Goal: Information Seeking & Learning: Find specific fact

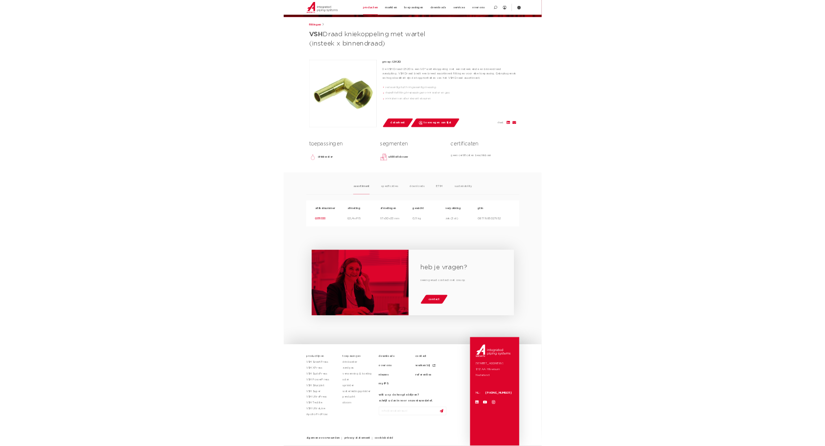
scroll to position [111, 0]
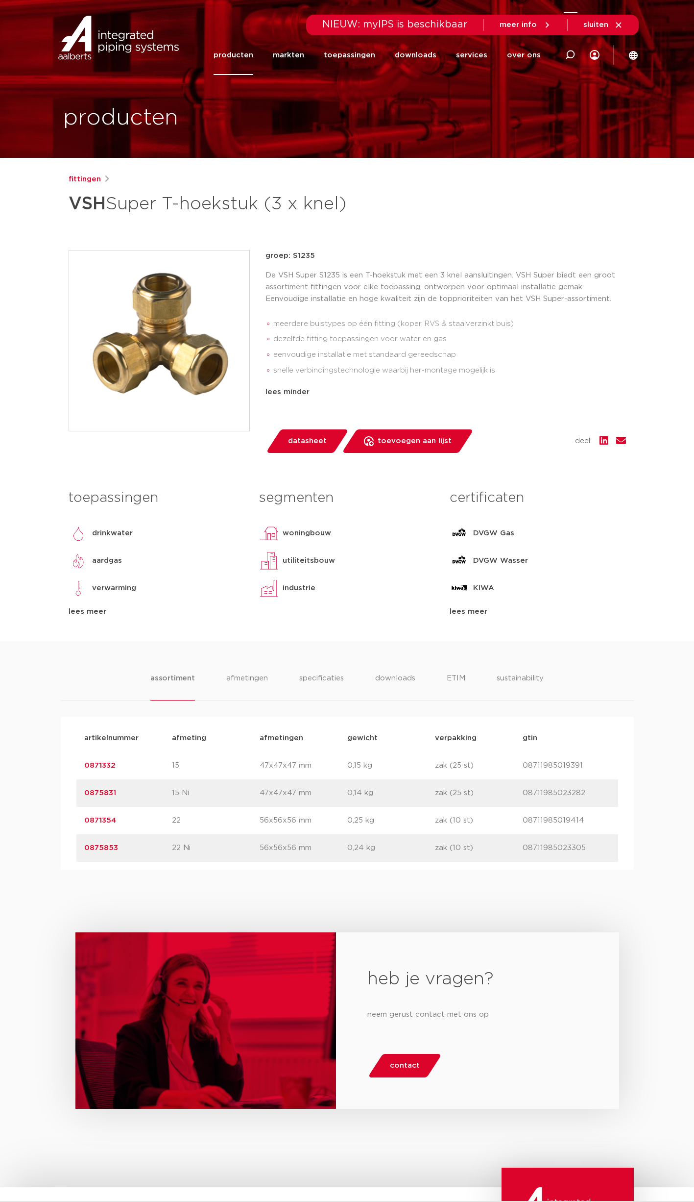
click at [570, 54] on icon at bounding box center [570, 55] width 10 height 10
click at [297, 57] on input "i25" at bounding box center [424, 54] width 308 height 20
type input "i2620"
click button "Zoeken" at bounding box center [0, 0] width 0 height 0
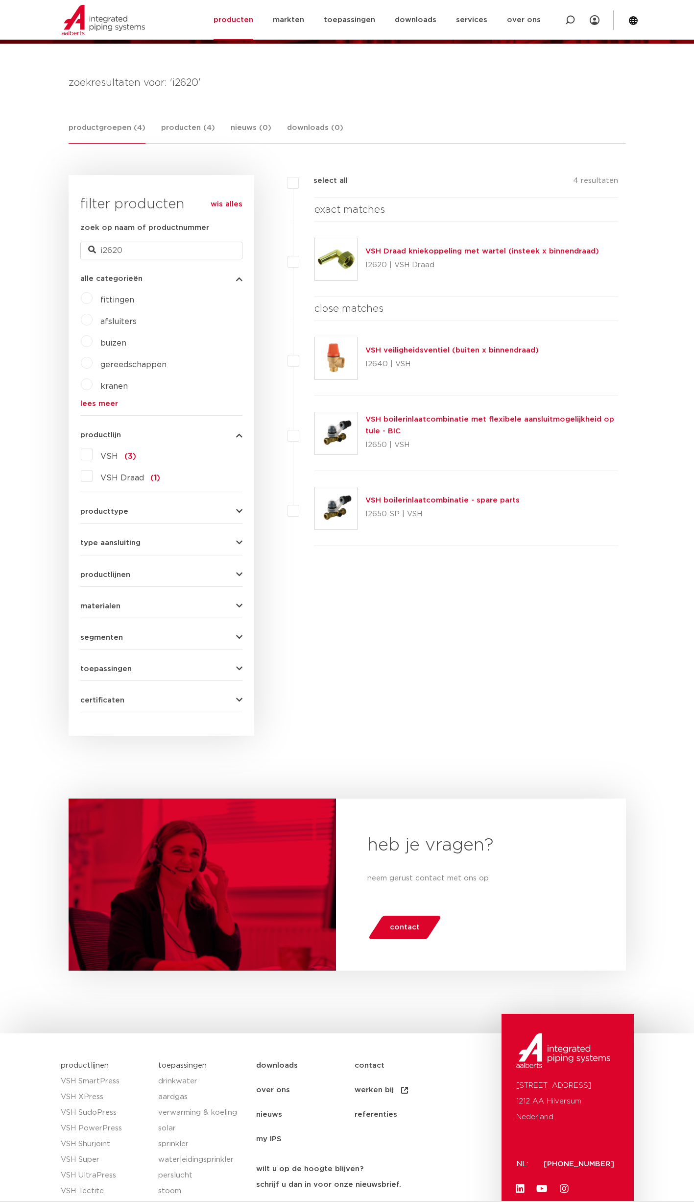
click at [457, 248] on link "VSH Draad kniekoppeling met wartel (insteek x binnendraad)" at bounding box center [483, 250] width 234 height 7
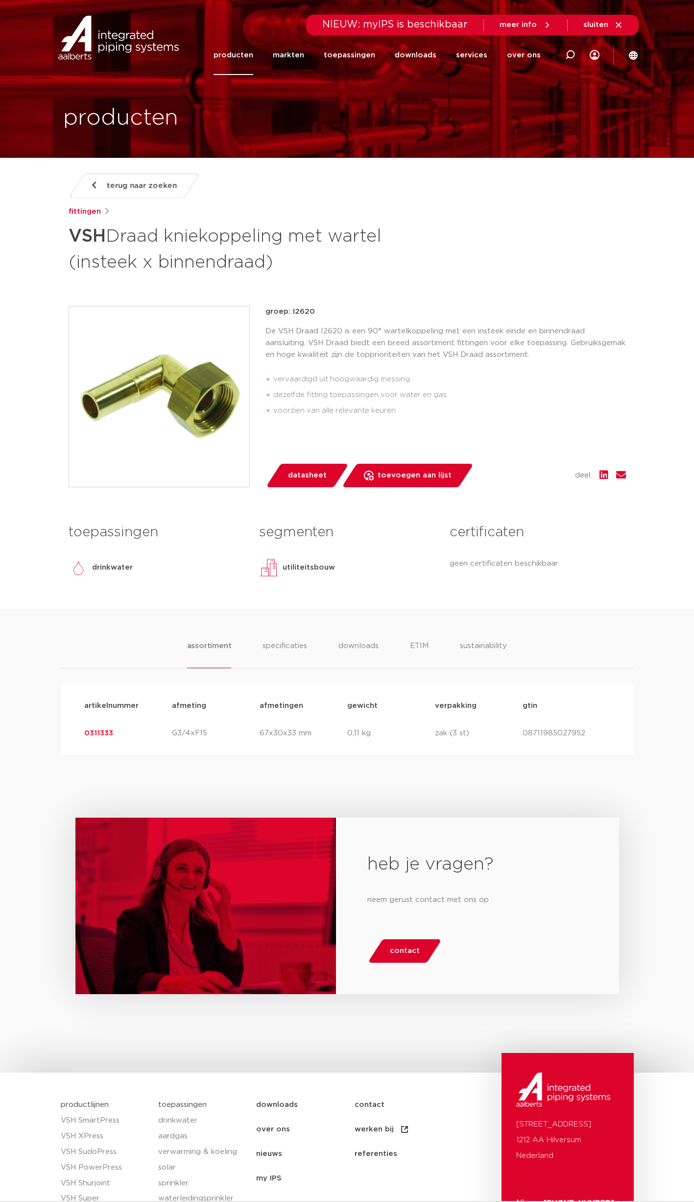
click at [96, 732] on link "0311333" at bounding box center [98, 732] width 29 height 7
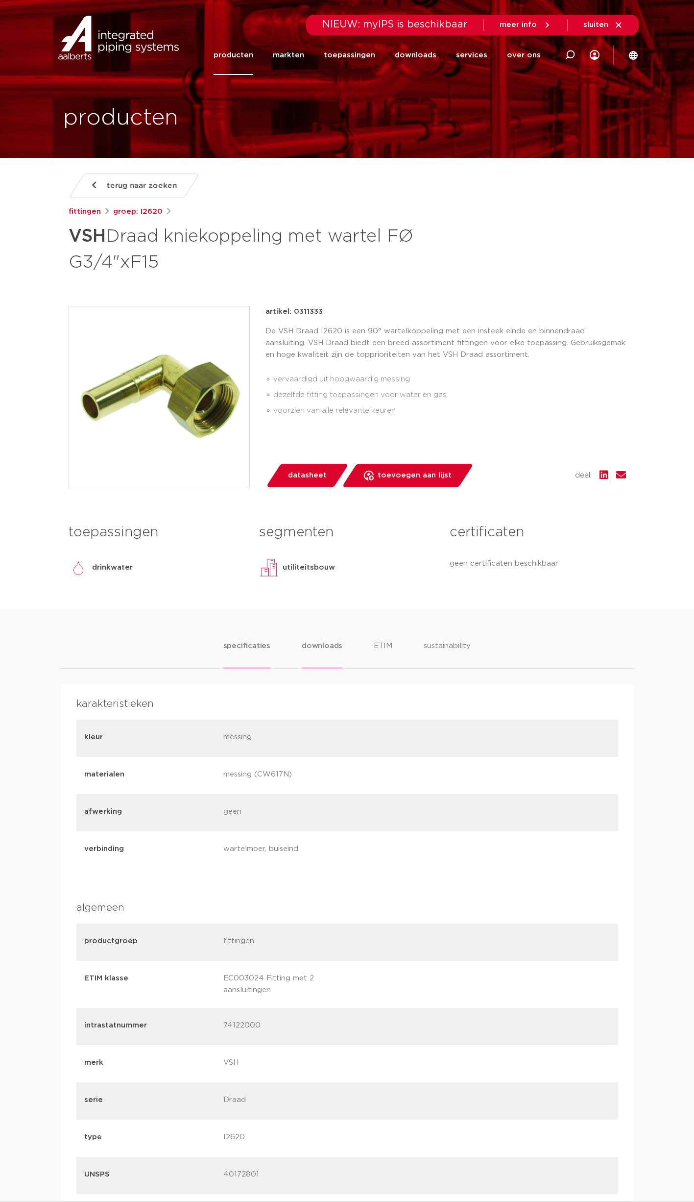
click at [322, 642] on li "downloads" at bounding box center [322, 654] width 41 height 28
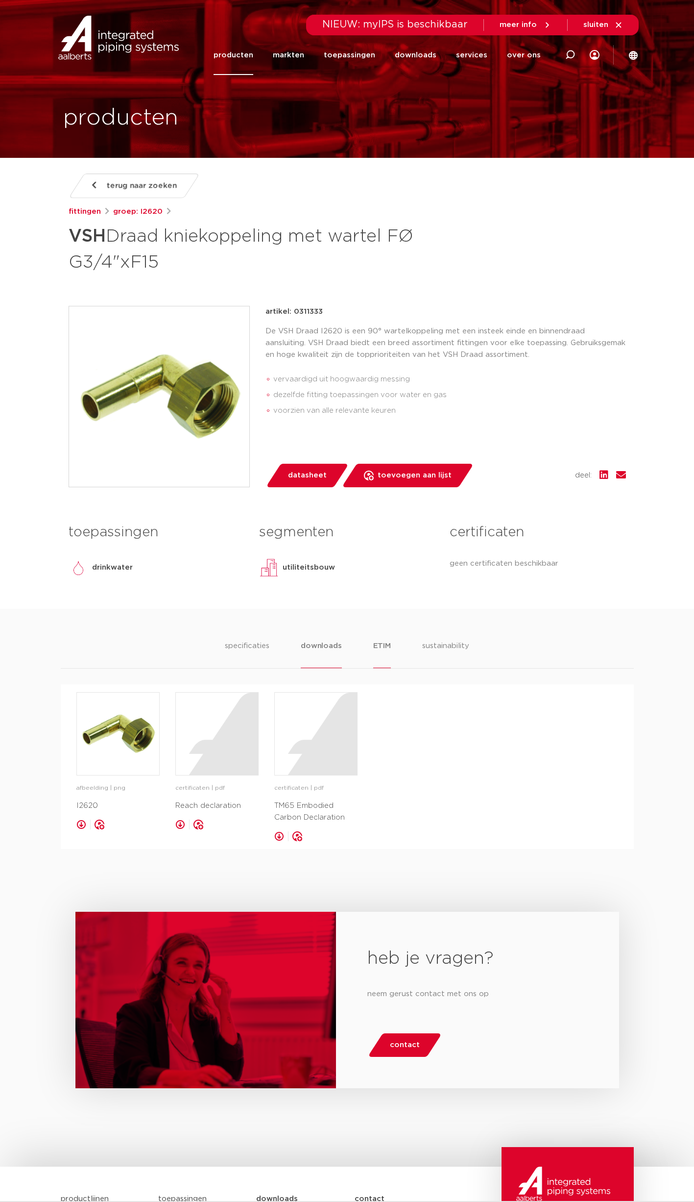
click at [387, 645] on li "ETIM" at bounding box center [382, 654] width 18 height 28
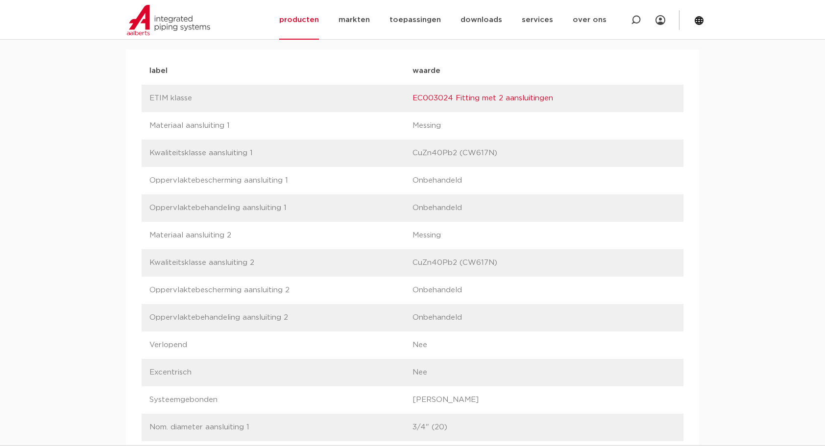
scroll to position [543, 0]
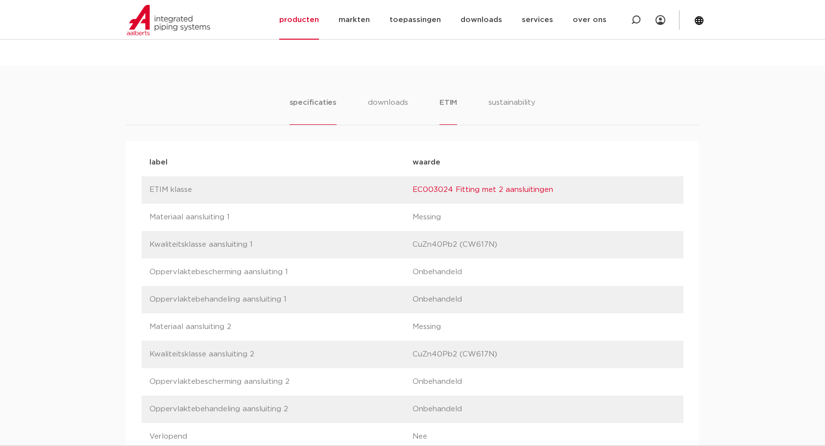
click at [316, 98] on li "specificaties" at bounding box center [313, 111] width 47 height 28
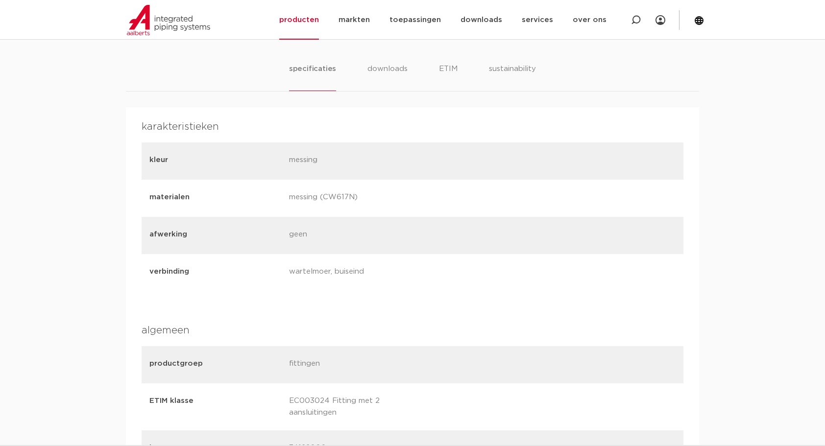
scroll to position [515, 0]
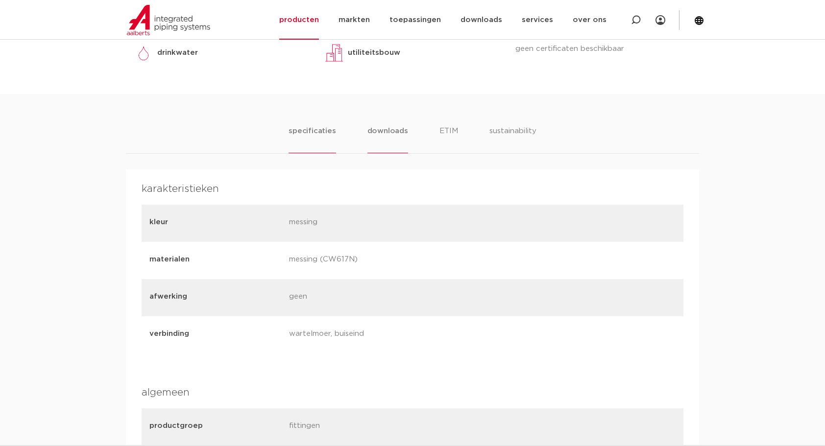
click at [398, 129] on li "downloads" at bounding box center [388, 139] width 41 height 28
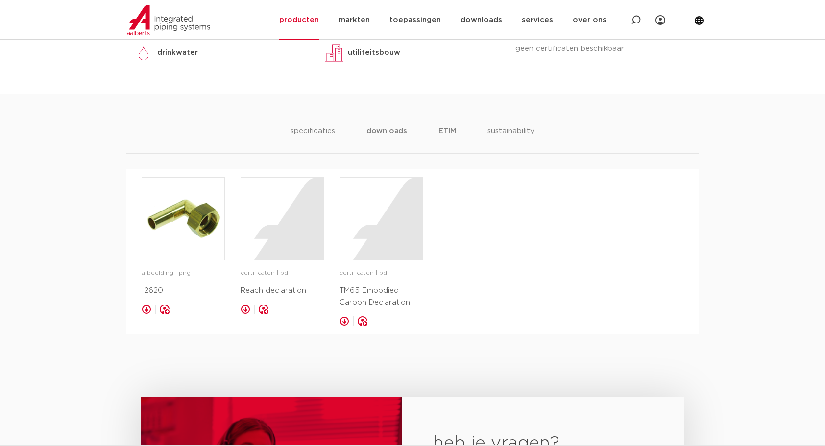
click at [451, 129] on li "ETIM" at bounding box center [448, 139] width 18 height 28
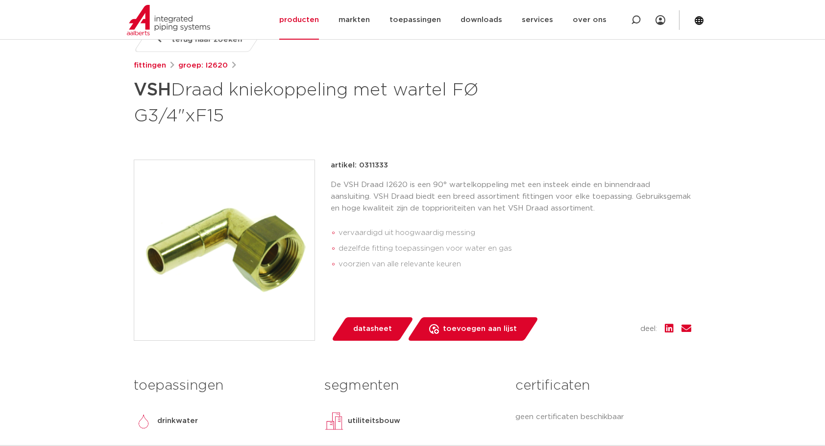
scroll to position [143, 0]
